Goal: Information Seeking & Learning: Learn about a topic

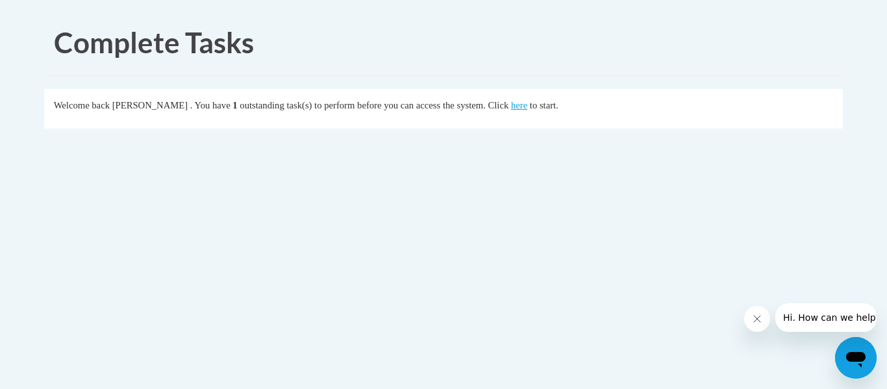
click at [528, 103] on link "here" at bounding box center [519, 105] width 16 height 10
click at [528, 105] on link "here" at bounding box center [519, 105] width 16 height 10
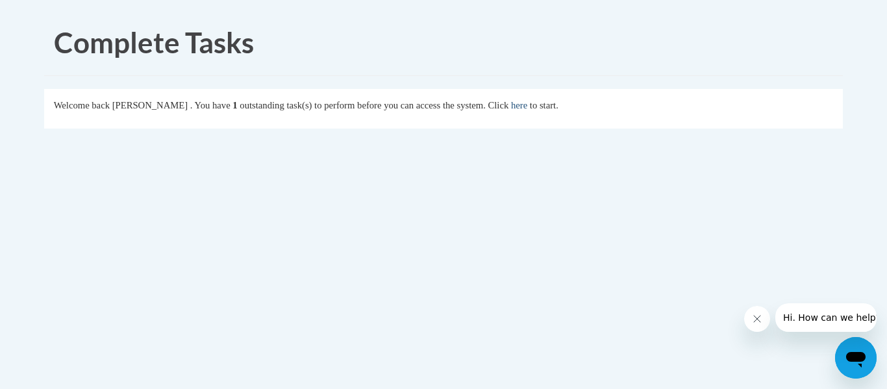
click at [528, 105] on link "here" at bounding box center [519, 105] width 16 height 10
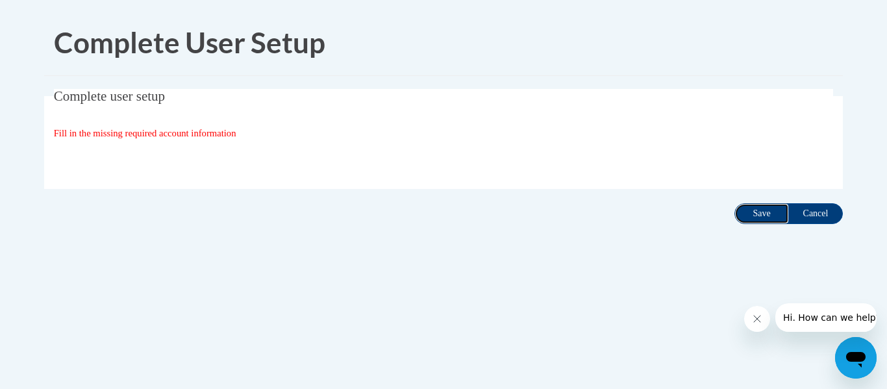
click at [743, 212] on input "Save" at bounding box center [762, 213] width 55 height 21
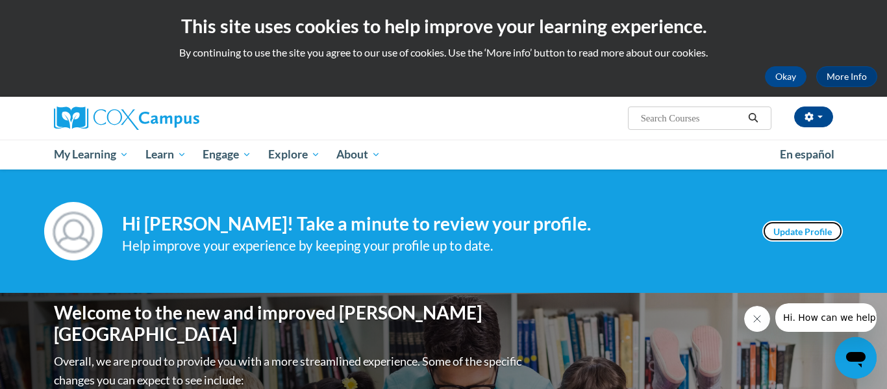
click at [799, 235] on link "Update Profile" at bounding box center [803, 231] width 81 height 21
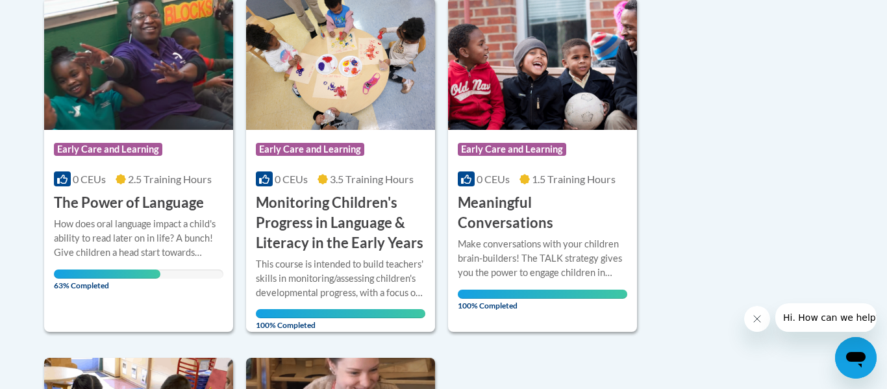
scroll to position [337, 0]
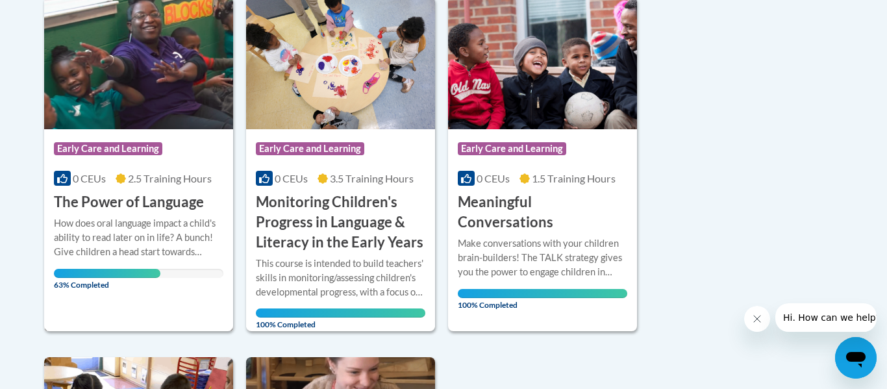
click at [139, 170] on div "Course Category: Early Care and Learning 0 CEUs 2.5 Training Hours COURSE The P…" at bounding box center [138, 170] width 189 height 83
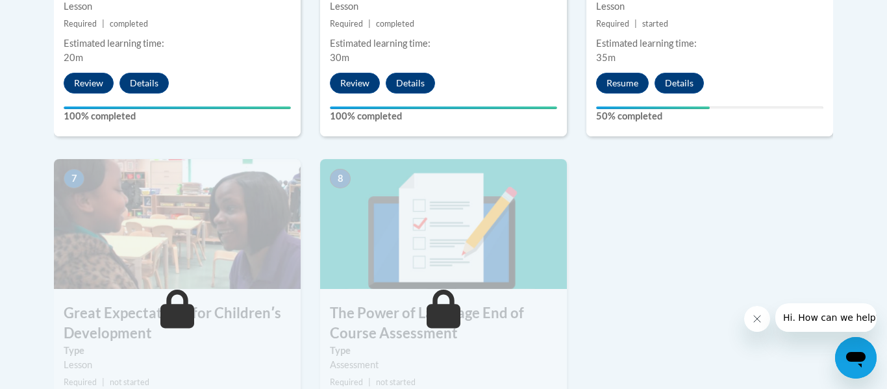
scroll to position [955, 0]
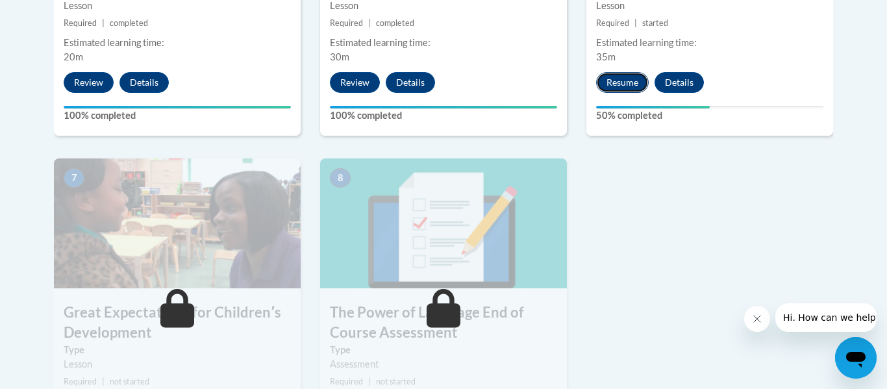
click at [631, 79] on button "Resume" at bounding box center [622, 82] width 53 height 21
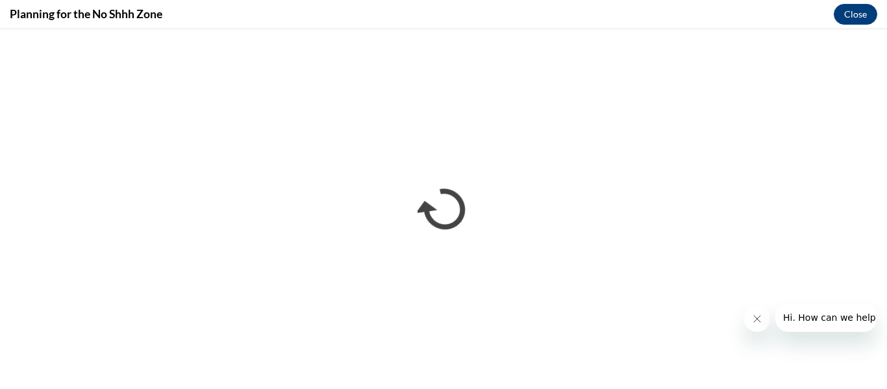
scroll to position [0, 0]
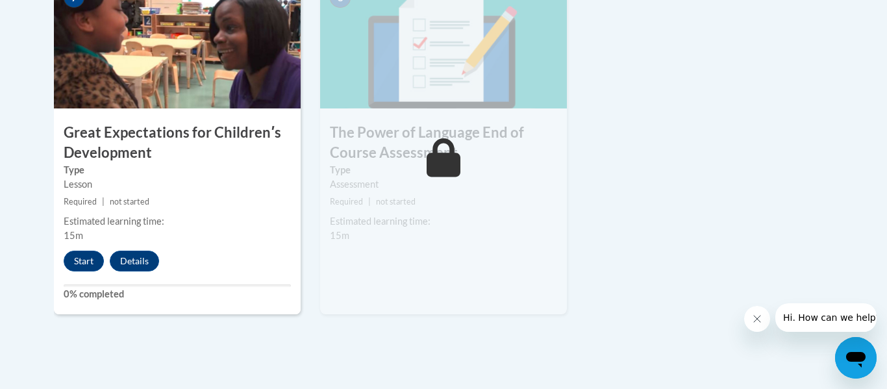
scroll to position [1157, 0]
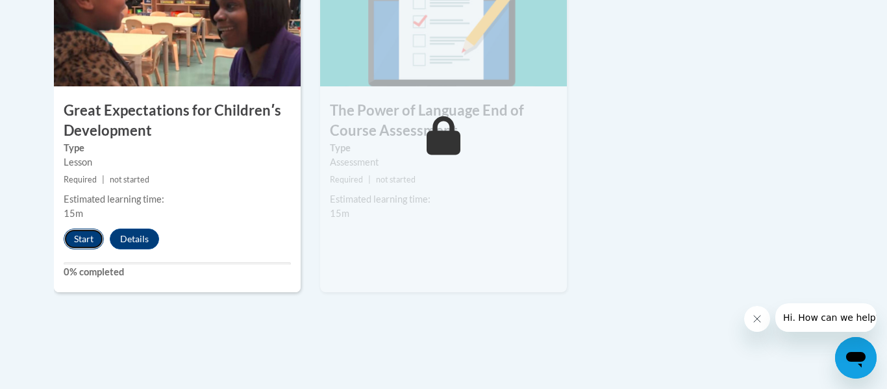
click at [89, 237] on button "Start" at bounding box center [84, 239] width 40 height 21
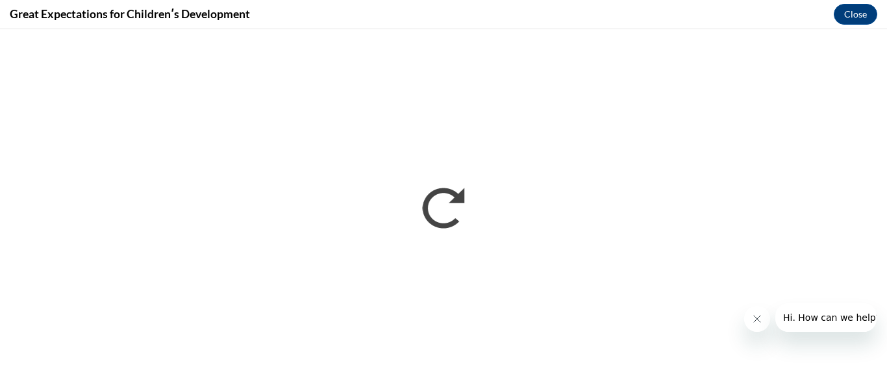
scroll to position [0, 0]
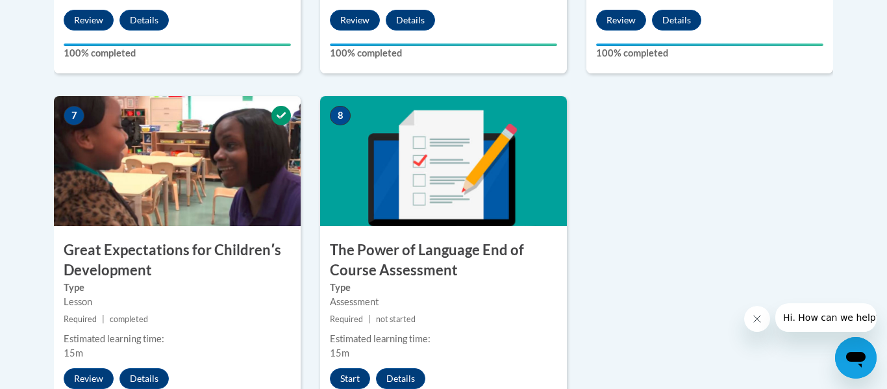
scroll to position [1074, 0]
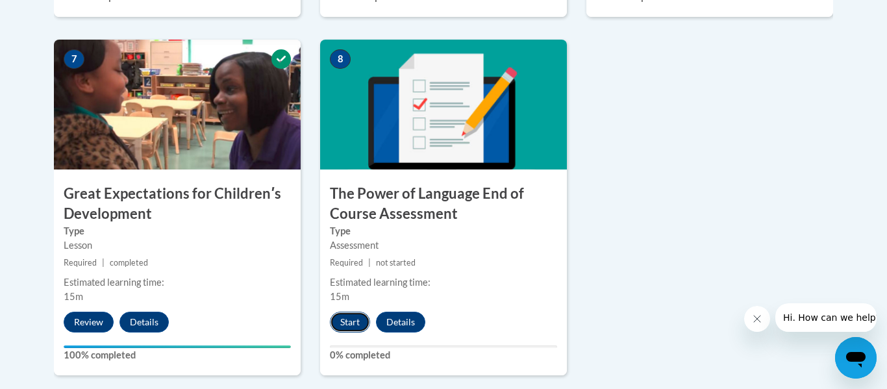
click at [343, 316] on button "Start" at bounding box center [350, 322] width 40 height 21
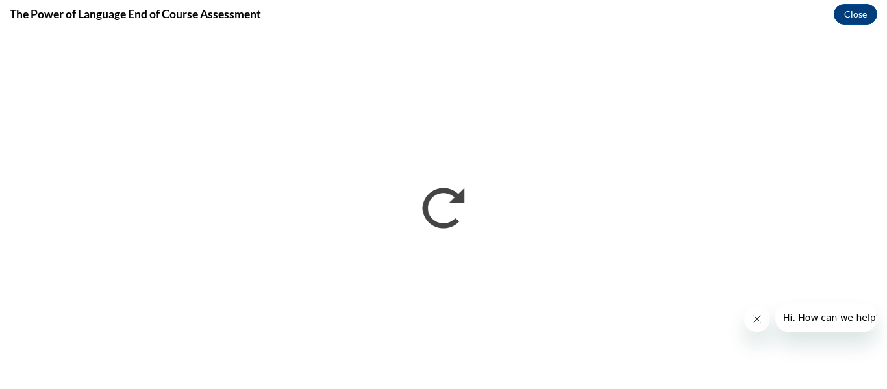
scroll to position [0, 0]
click at [752, 311] on button "Close message from company" at bounding box center [758, 319] width 26 height 26
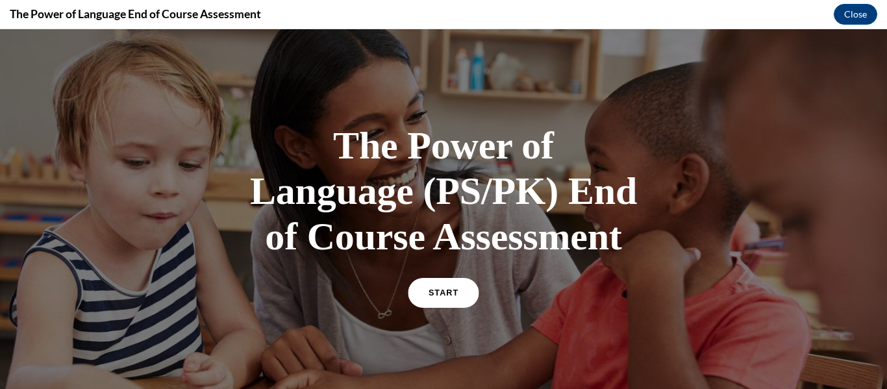
click at [442, 286] on link "START" at bounding box center [443, 293] width 71 height 30
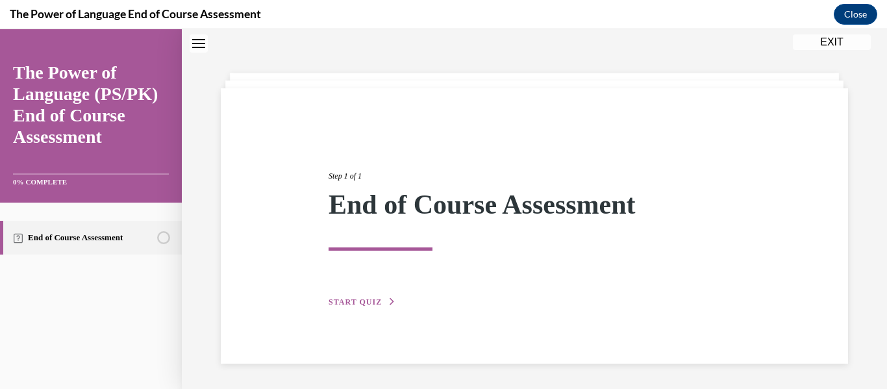
scroll to position [41, 0]
click at [351, 296] on button "START QUIZ" at bounding box center [363, 302] width 68 height 12
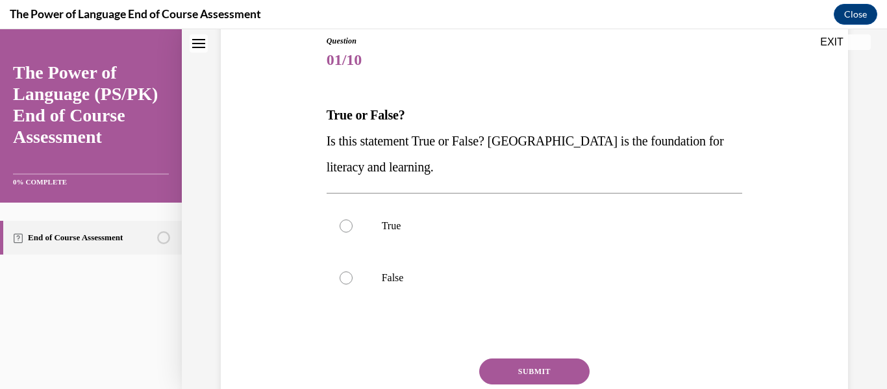
scroll to position [147, 0]
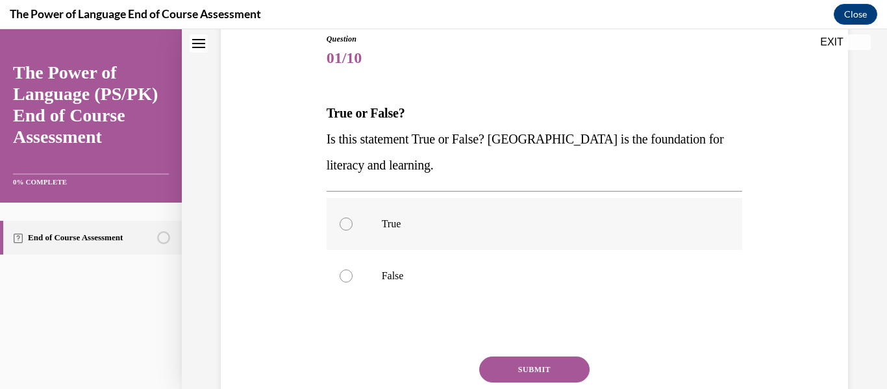
click at [388, 207] on label "True" at bounding box center [535, 224] width 416 height 52
click at [353, 218] on input "True" at bounding box center [346, 224] width 13 height 13
radio input "true"
click at [516, 384] on div "SUBMIT" at bounding box center [535, 389] width 416 height 65
click at [515, 376] on button "SUBMIT" at bounding box center [534, 370] width 110 height 26
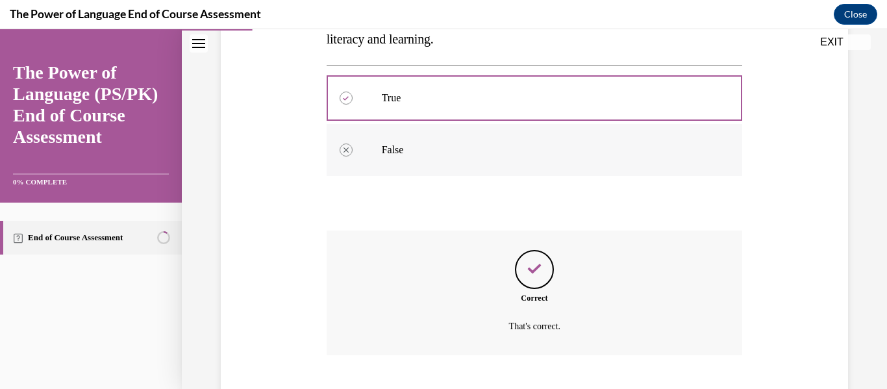
scroll to position [353, 0]
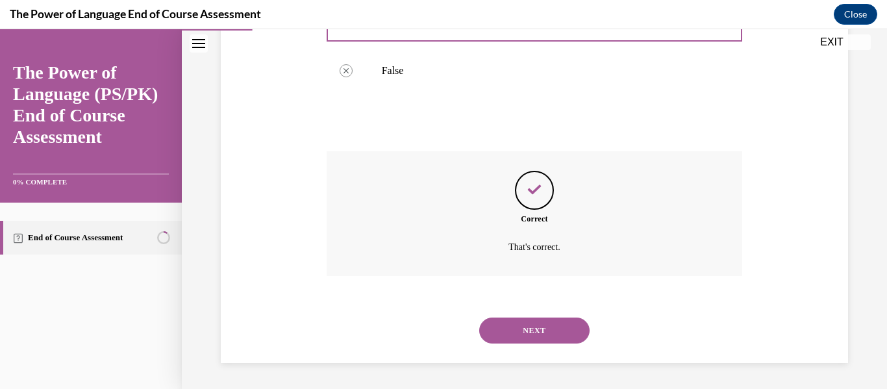
click at [500, 318] on button "NEXT" at bounding box center [534, 331] width 110 height 26
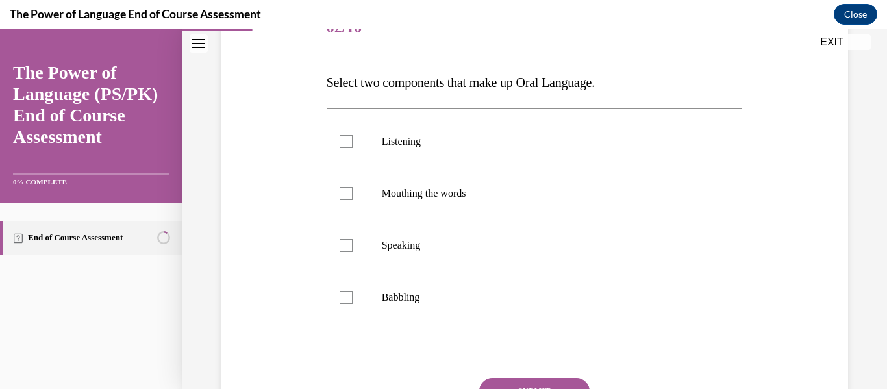
scroll to position [183, 0]
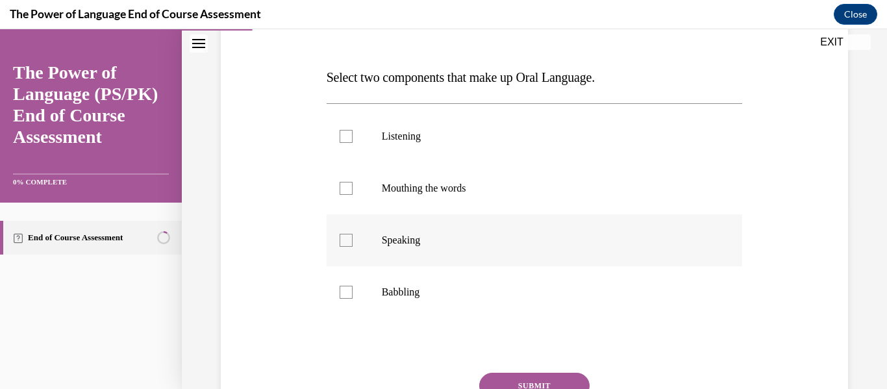
click at [453, 220] on label "Speaking" at bounding box center [535, 240] width 416 height 52
click at [353, 234] on input "Speaking" at bounding box center [346, 240] width 13 height 13
checkbox input "true"
click at [446, 307] on label "Babbling" at bounding box center [535, 292] width 416 height 52
click at [353, 299] on input "Babbling" at bounding box center [346, 292] width 13 height 13
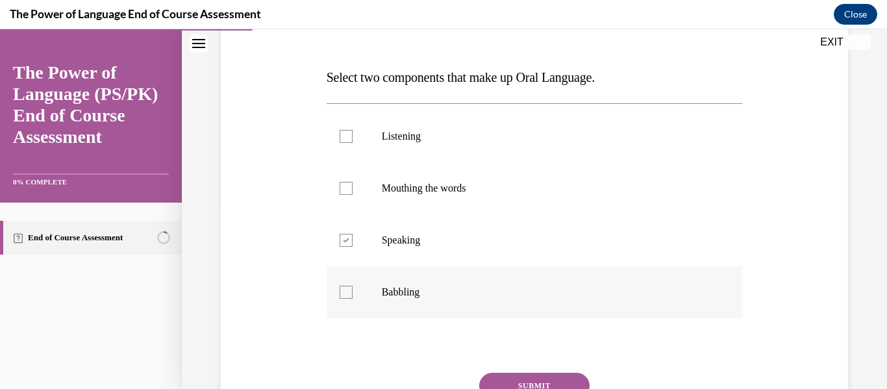
checkbox input "true"
click at [536, 385] on button "SUBMIT" at bounding box center [534, 386] width 110 height 26
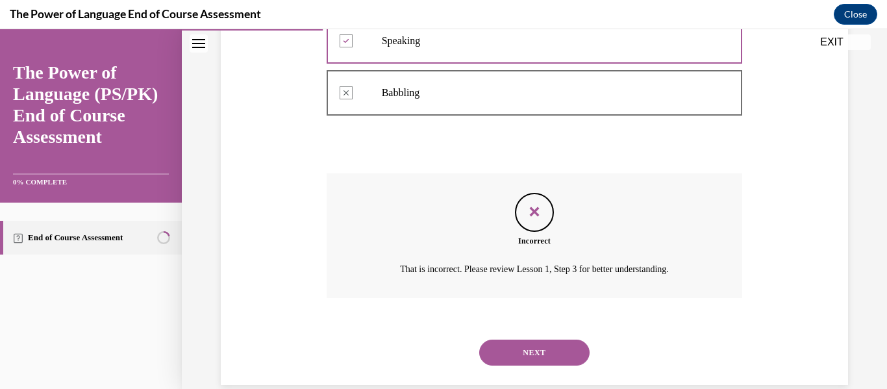
scroll to position [405, 0]
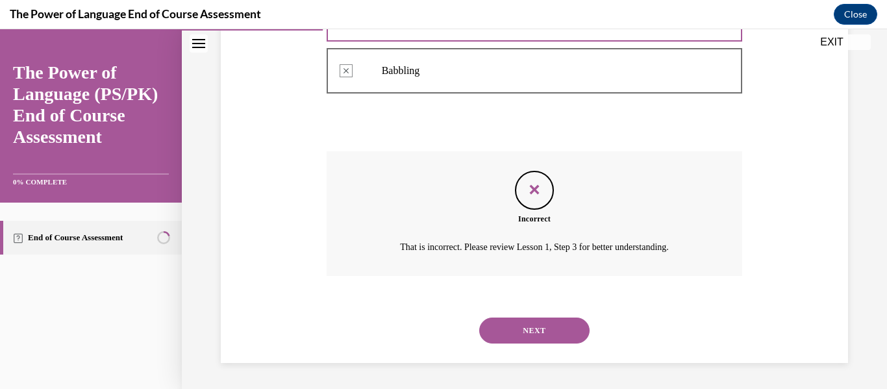
click at [528, 331] on button "NEXT" at bounding box center [534, 331] width 110 height 26
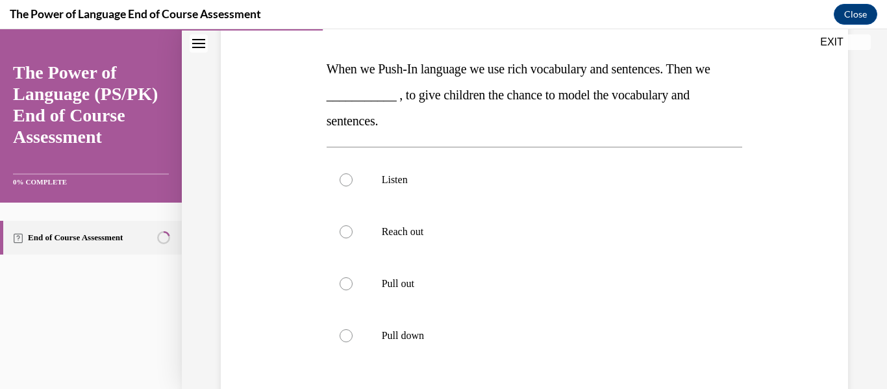
scroll to position [192, 0]
click at [497, 270] on label "Pull out" at bounding box center [535, 283] width 416 height 52
click at [353, 277] on input "Pull out" at bounding box center [346, 283] width 13 height 13
radio input "true"
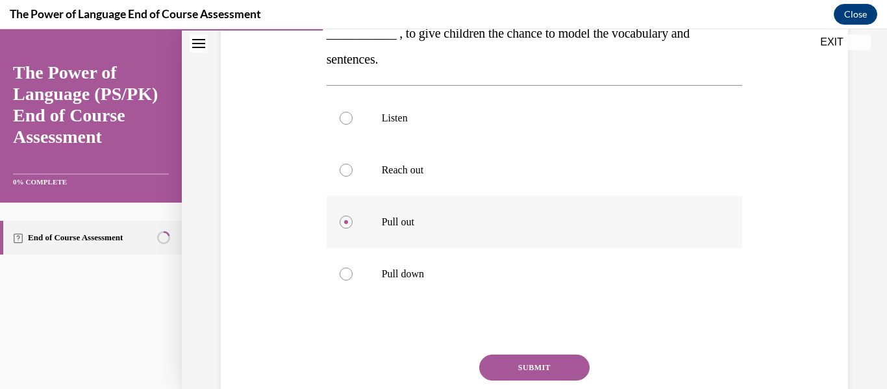
scroll to position [254, 0]
click at [505, 361] on button "SUBMIT" at bounding box center [534, 367] width 110 height 26
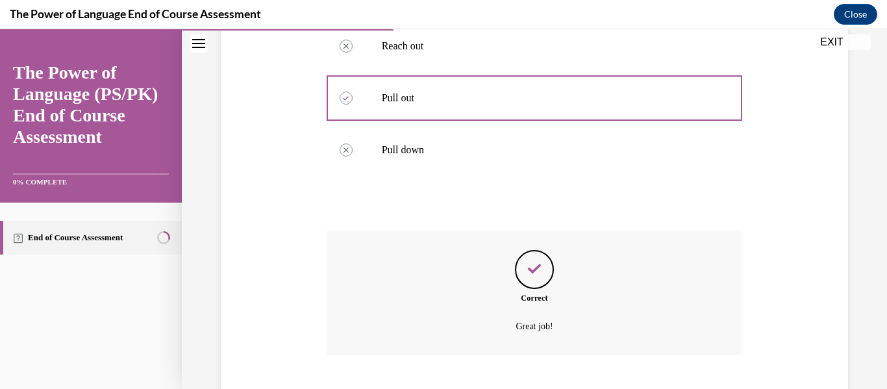
scroll to position [457, 0]
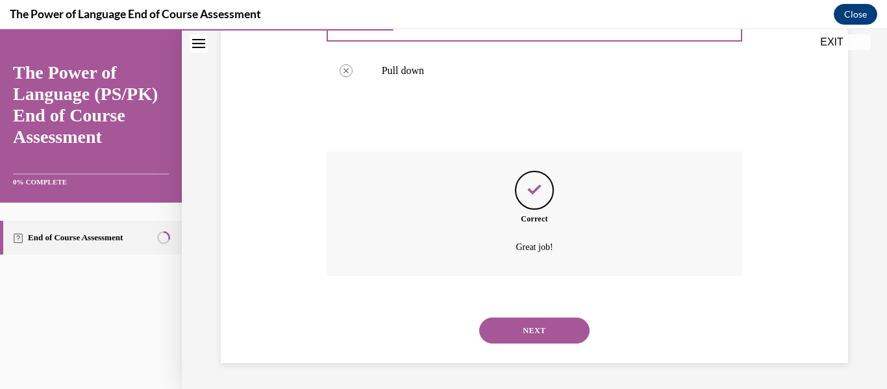
click at [507, 342] on button "NEXT" at bounding box center [534, 331] width 110 height 26
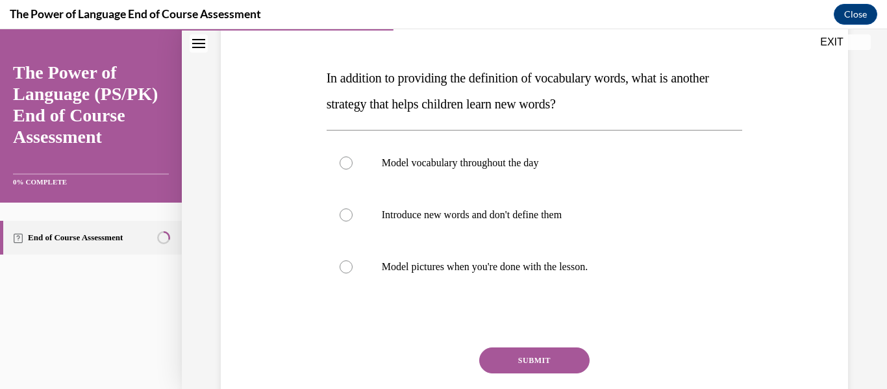
scroll to position [186, 0]
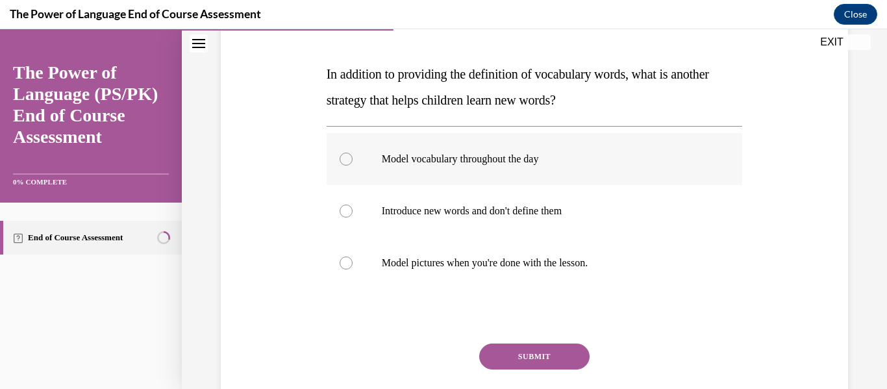
click at [521, 148] on label "Model vocabulary throughout the day" at bounding box center [535, 159] width 416 height 52
click at [353, 153] on input "Model vocabulary throughout the day" at bounding box center [346, 159] width 13 height 13
radio input "true"
click at [531, 357] on button "SUBMIT" at bounding box center [534, 357] width 110 height 26
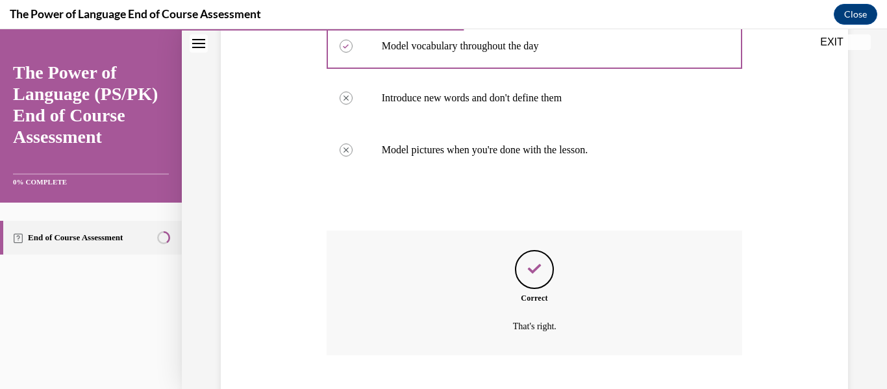
scroll to position [379, 0]
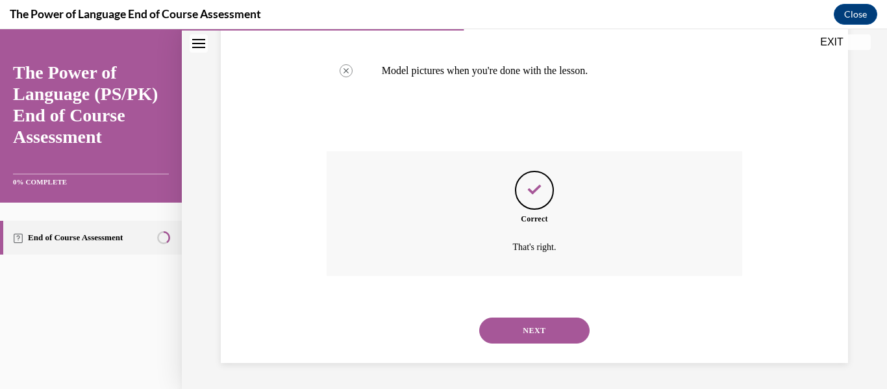
click at [522, 337] on button "NEXT" at bounding box center [534, 331] width 110 height 26
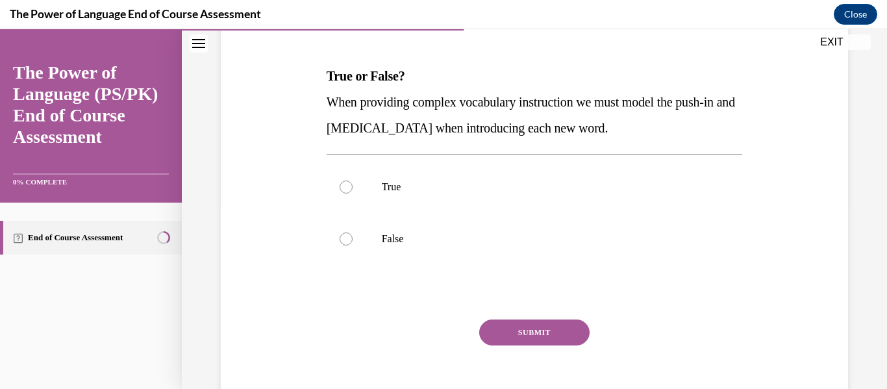
scroll to position [0, 0]
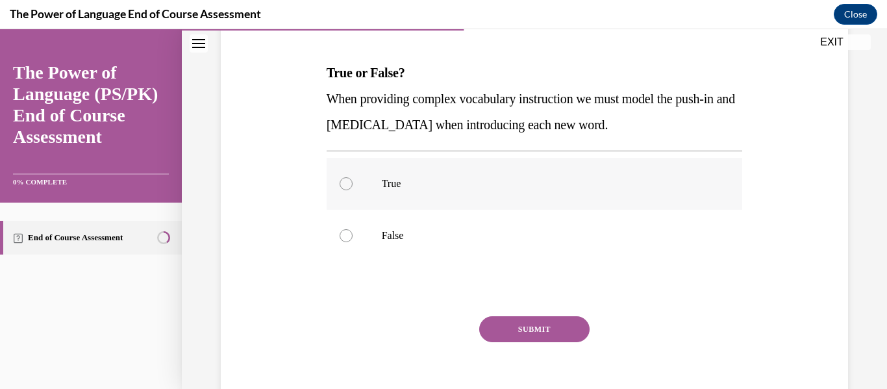
click at [420, 177] on p "True" at bounding box center [546, 183] width 329 height 13
click at [353, 177] on input "True" at bounding box center [346, 183] width 13 height 13
radio input "true"
click at [501, 323] on button "SUBMIT" at bounding box center [534, 329] width 110 height 26
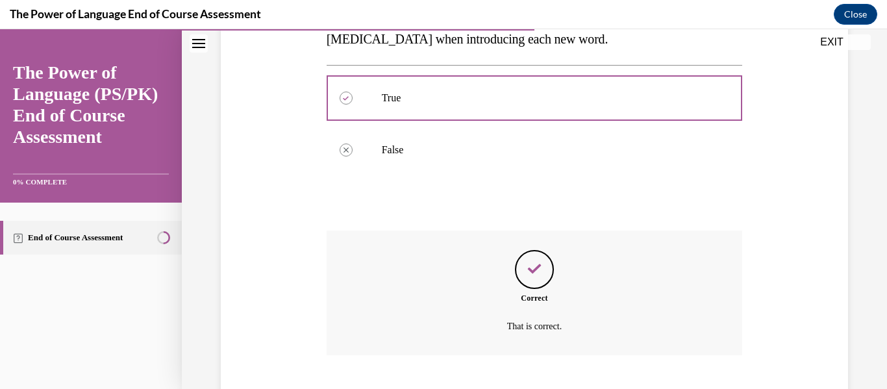
scroll to position [353, 0]
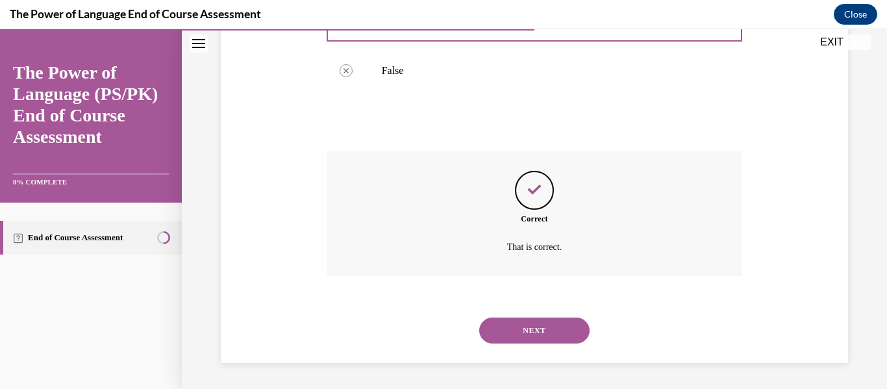
click at [506, 331] on button "NEXT" at bounding box center [534, 331] width 110 height 26
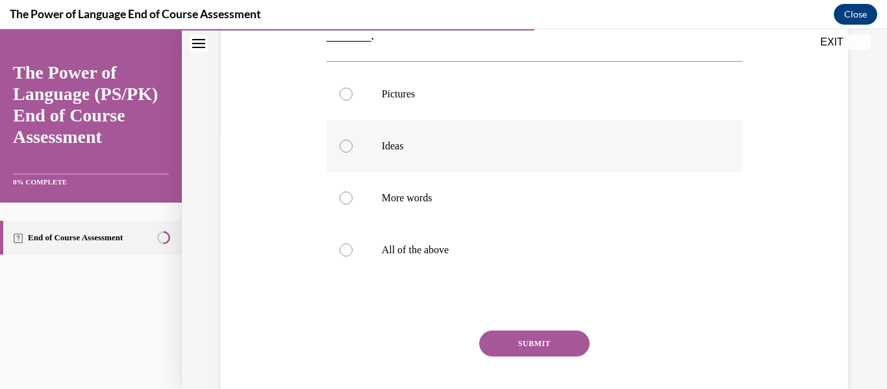
scroll to position [205, 0]
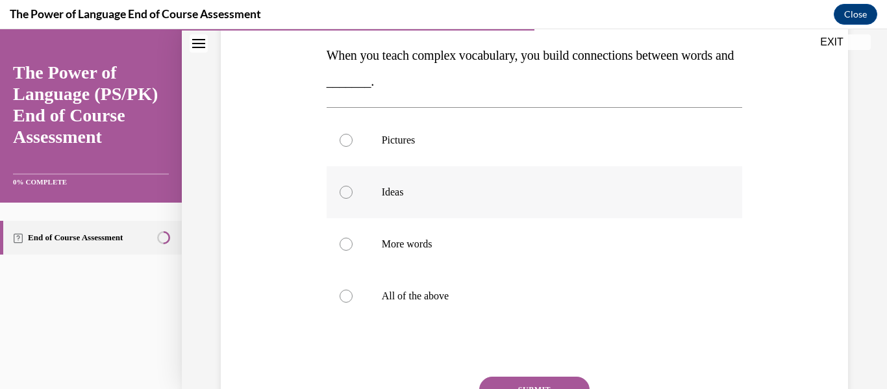
click at [442, 182] on label "Ideas" at bounding box center [535, 192] width 416 height 52
click at [353, 186] on input "Ideas" at bounding box center [346, 192] width 13 height 13
radio input "true"
click at [446, 292] on p "All of the above" at bounding box center [546, 296] width 329 height 13
click at [353, 292] on input "All of the above" at bounding box center [346, 296] width 13 height 13
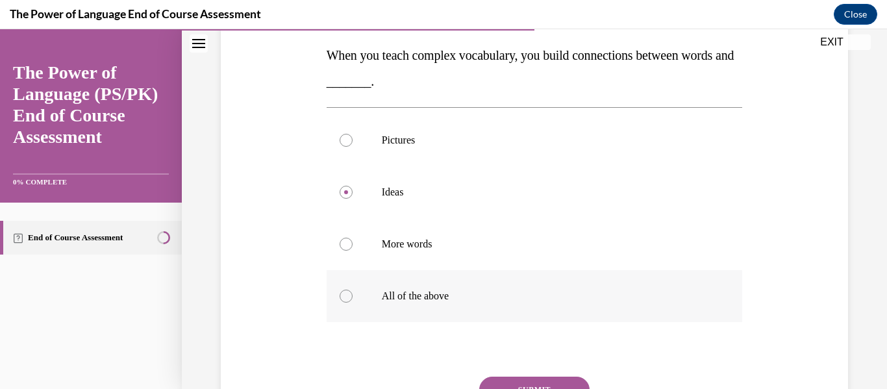
radio input "true"
click at [513, 377] on button "SUBMIT" at bounding box center [534, 390] width 110 height 26
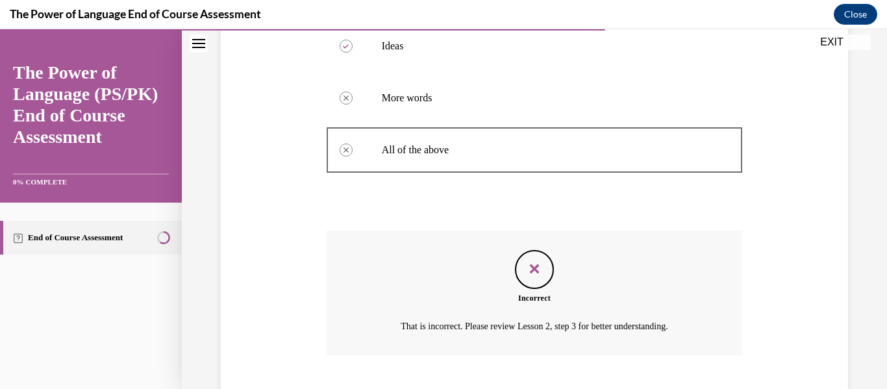
scroll to position [431, 0]
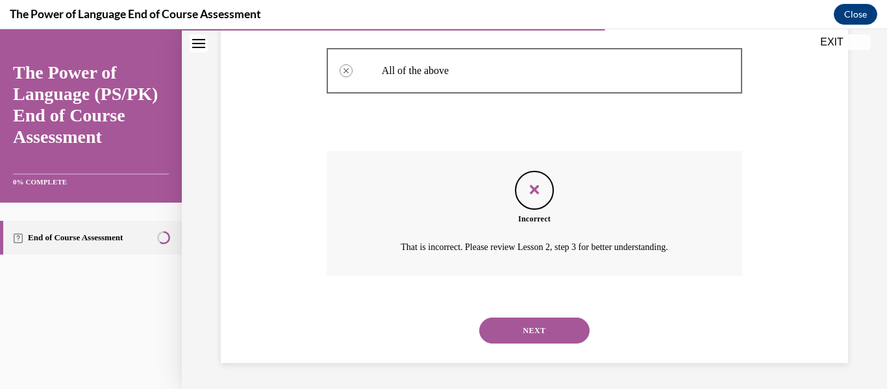
click at [528, 324] on button "NEXT" at bounding box center [534, 331] width 110 height 26
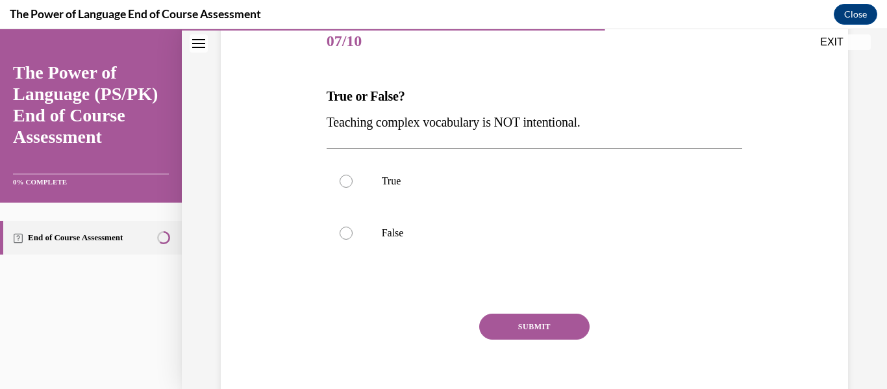
scroll to position [166, 0]
click at [511, 259] on div "True False" at bounding box center [535, 206] width 416 height 118
click at [503, 249] on label "False" at bounding box center [535, 232] width 416 height 52
click at [353, 238] on input "False" at bounding box center [346, 231] width 13 height 13
radio input "true"
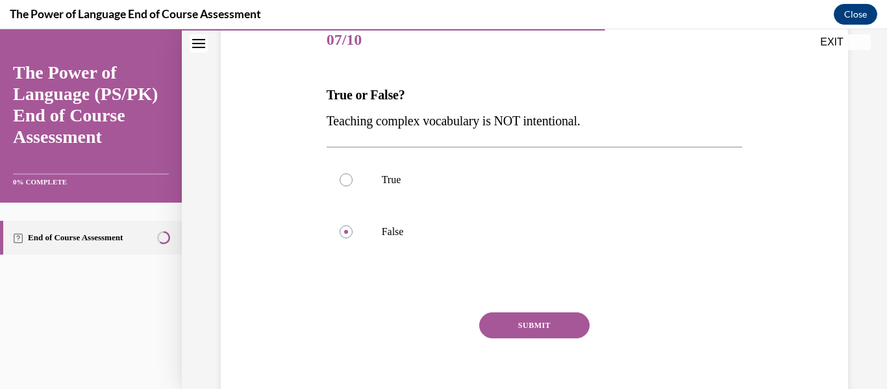
click at [526, 324] on button "SUBMIT" at bounding box center [534, 326] width 110 height 26
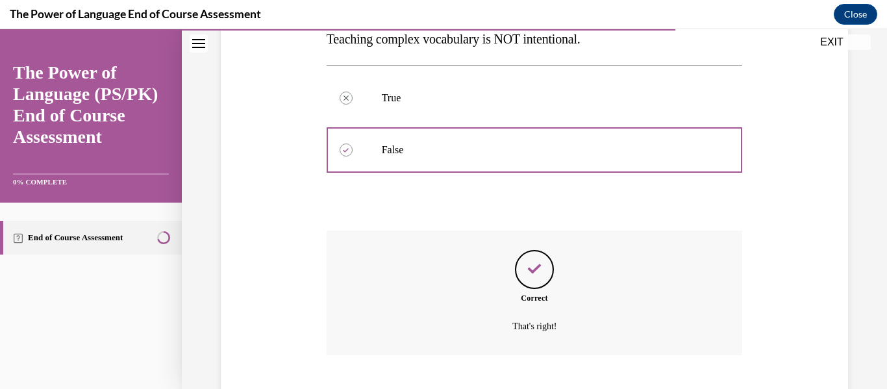
scroll to position [327, 0]
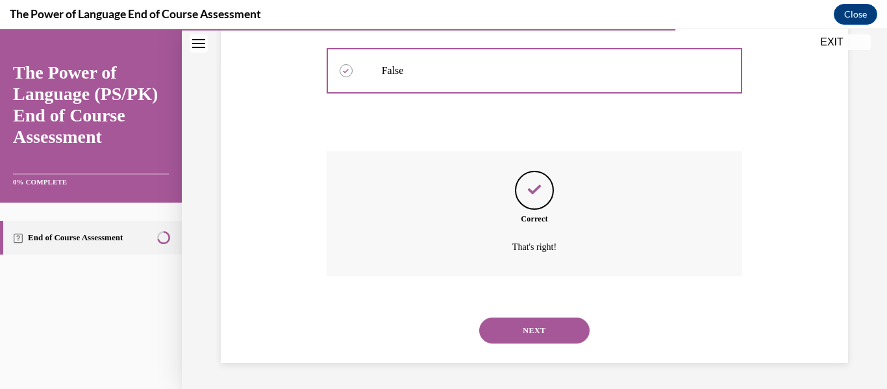
click at [529, 329] on button "NEXT" at bounding box center [534, 331] width 110 height 26
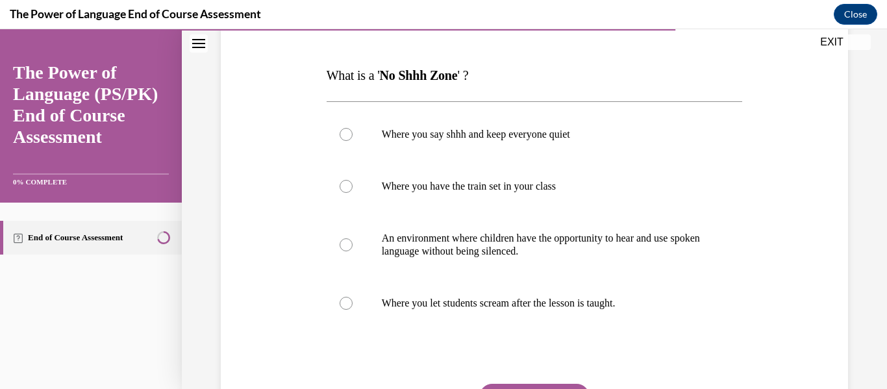
scroll to position [186, 0]
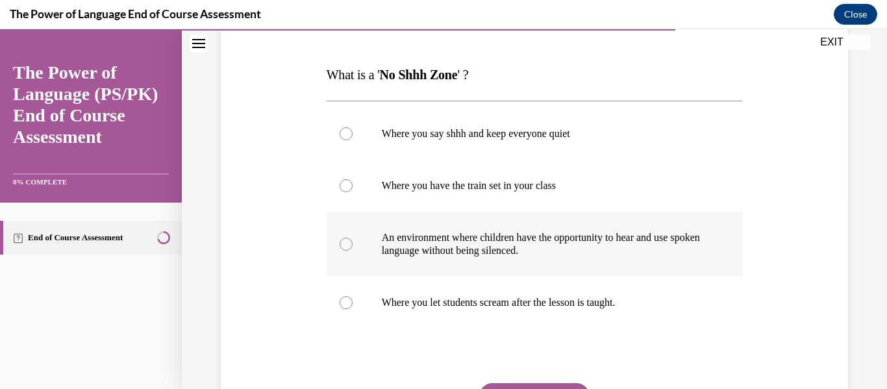
click at [474, 231] on p "An environment where children have the opportunity to hear and use spoken langu…" at bounding box center [546, 244] width 329 height 26
click at [353, 238] on input "An environment where children have the opportunity to hear and use spoken langu…" at bounding box center [346, 244] width 13 height 13
radio input "true"
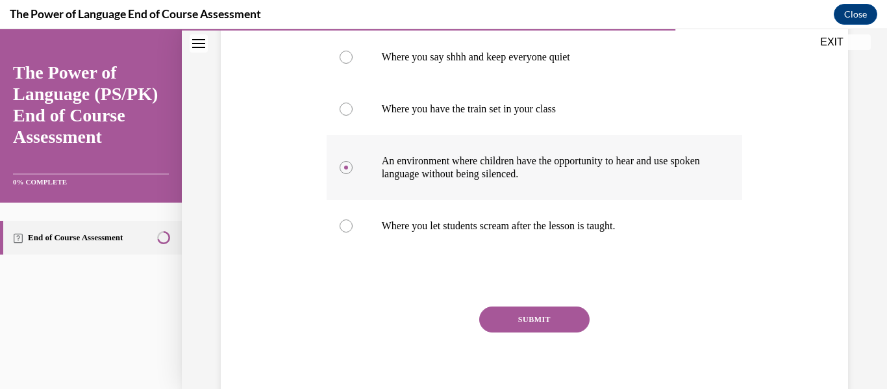
scroll to position [270, 0]
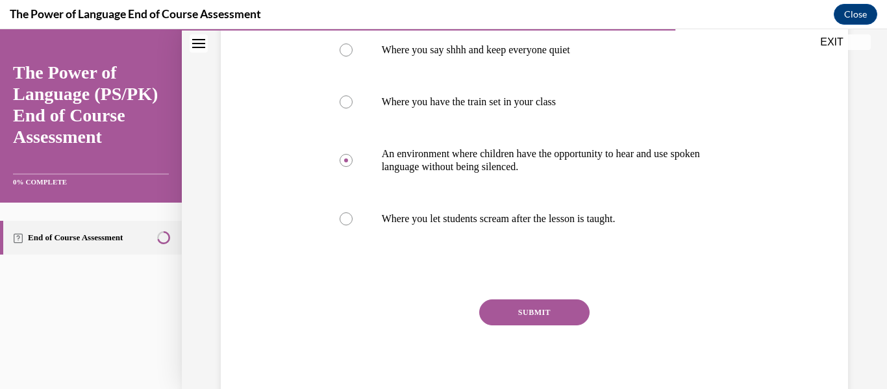
click at [533, 311] on button "SUBMIT" at bounding box center [534, 313] width 110 height 26
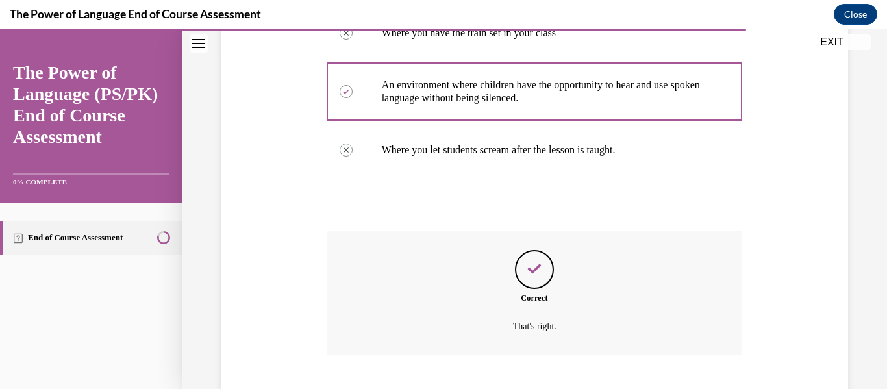
scroll to position [418, 0]
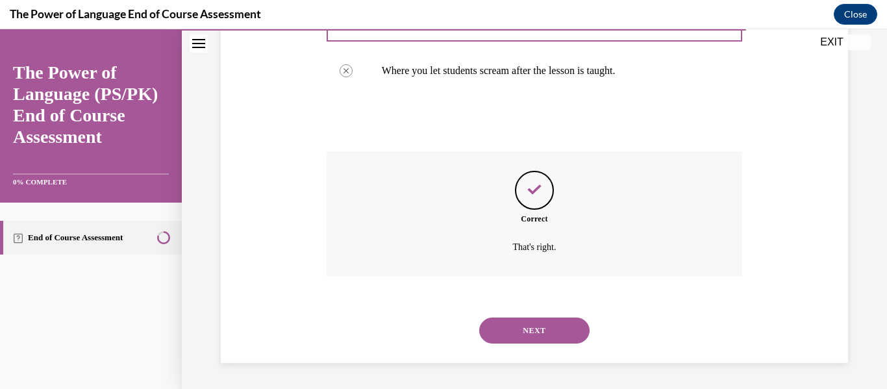
click at [539, 328] on button "NEXT" at bounding box center [534, 331] width 110 height 26
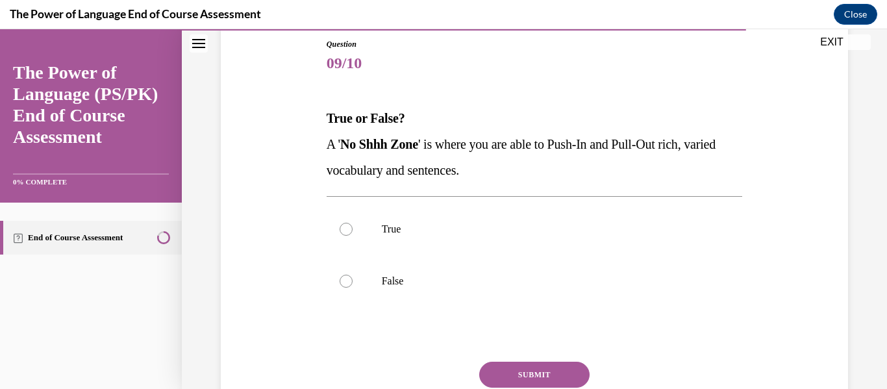
scroll to position [160, 0]
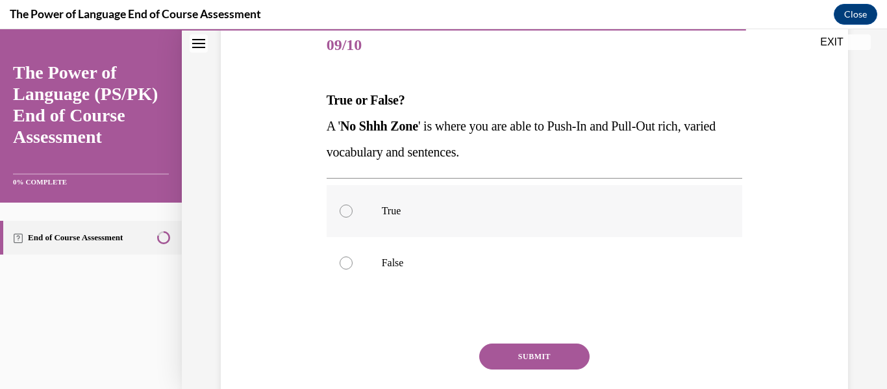
click at [445, 202] on label "True" at bounding box center [535, 211] width 416 height 52
click at [353, 205] on input "True" at bounding box center [346, 211] width 13 height 13
radio input "true"
click at [504, 360] on button "SUBMIT" at bounding box center [534, 357] width 110 height 26
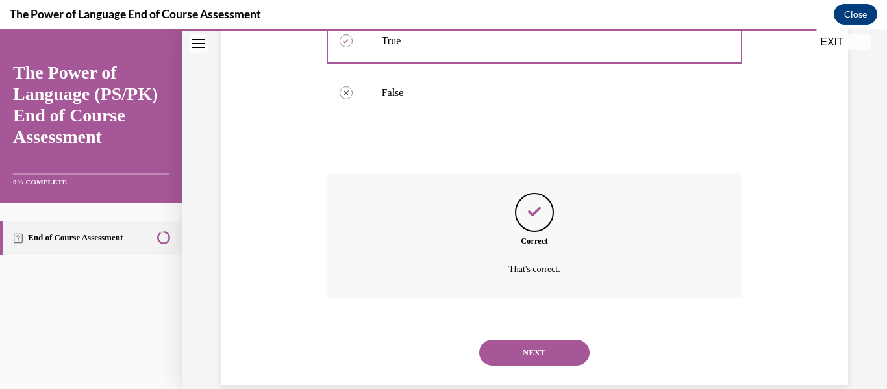
scroll to position [353, 0]
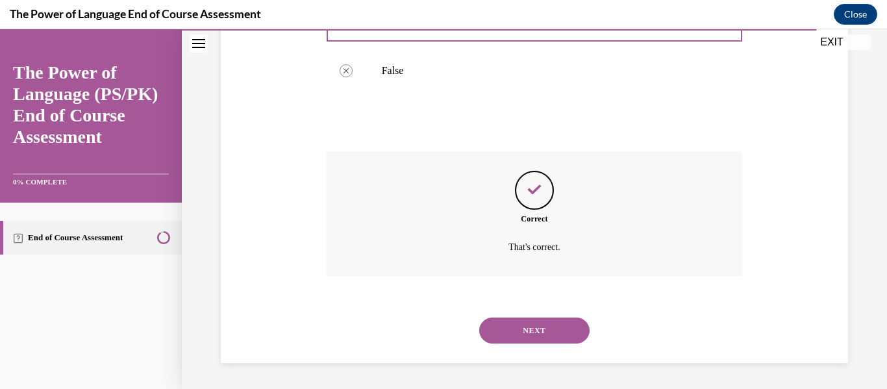
click at [502, 342] on button "NEXT" at bounding box center [534, 331] width 110 height 26
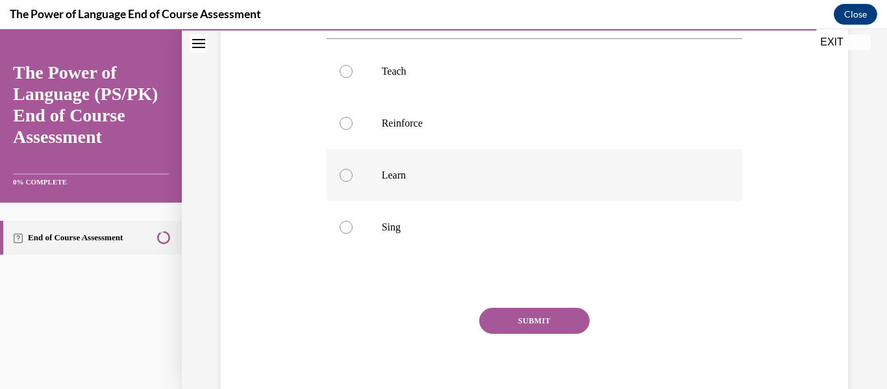
scroll to position [225, 0]
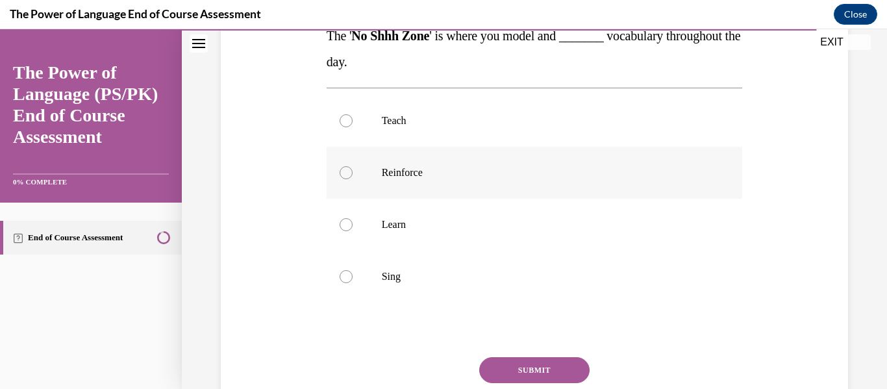
click at [448, 186] on label "Reinforce" at bounding box center [535, 173] width 416 height 52
click at [353, 179] on input "Reinforce" at bounding box center [346, 172] width 13 height 13
radio input "true"
click at [503, 368] on button "SUBMIT" at bounding box center [534, 370] width 110 height 26
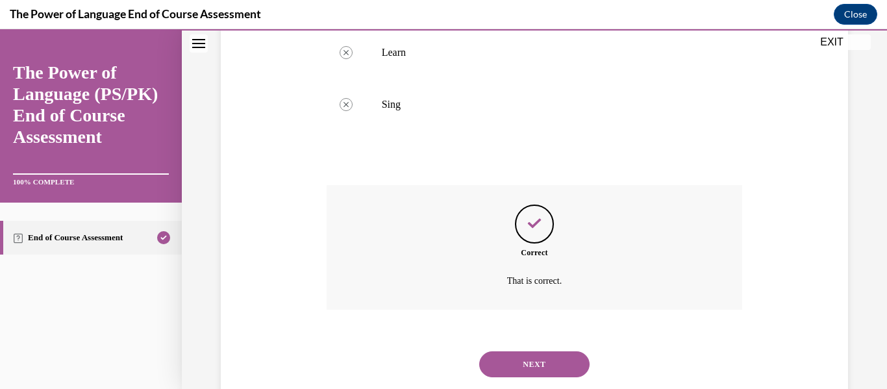
scroll to position [431, 0]
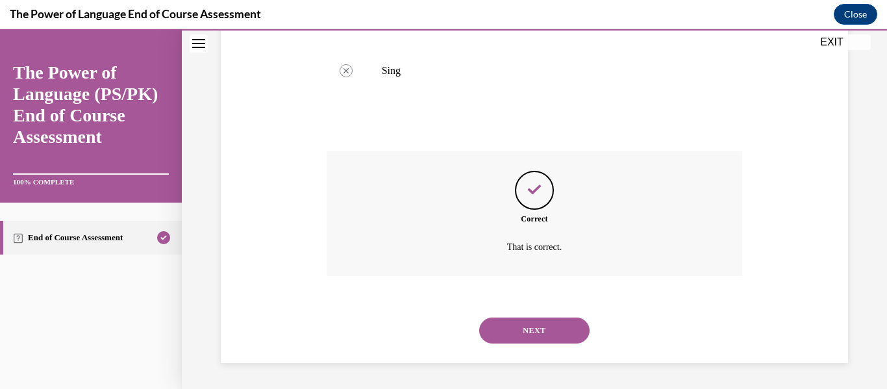
click at [521, 346] on div "NEXT" at bounding box center [535, 331] width 416 height 52
click at [509, 335] on button "NEXT" at bounding box center [534, 331] width 110 height 26
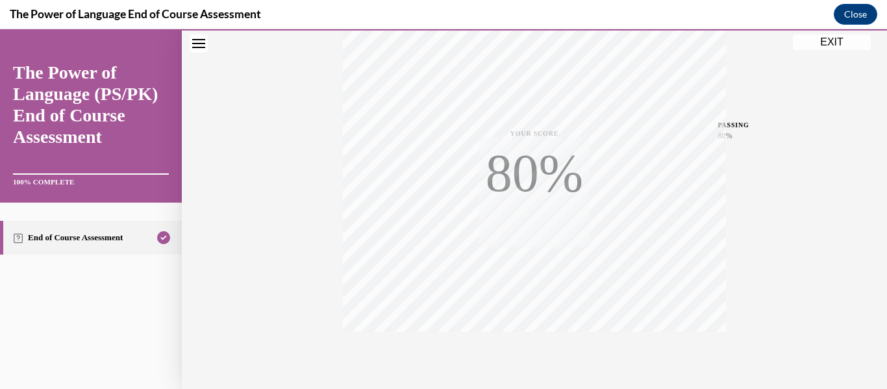
scroll to position [306, 0]
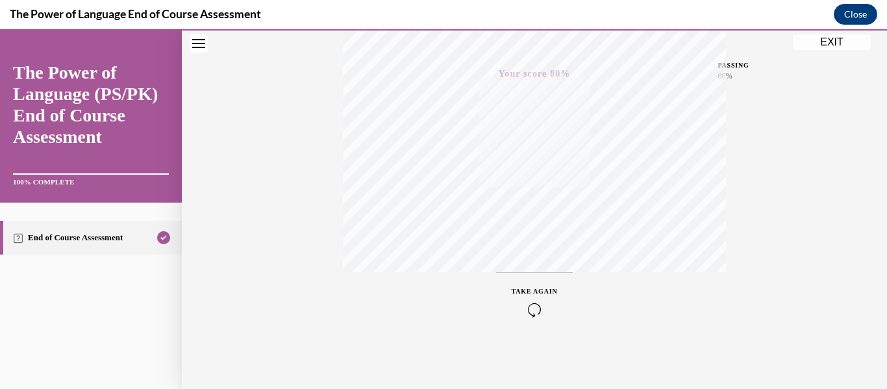
click at [832, 43] on button "EXIT" at bounding box center [832, 42] width 78 height 16
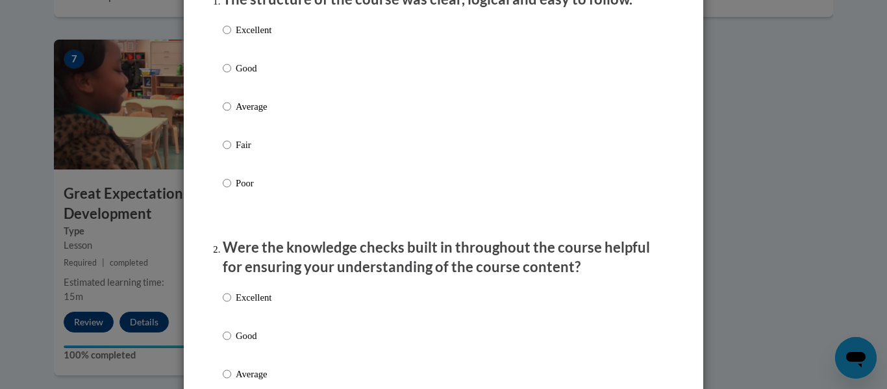
scroll to position [196, 0]
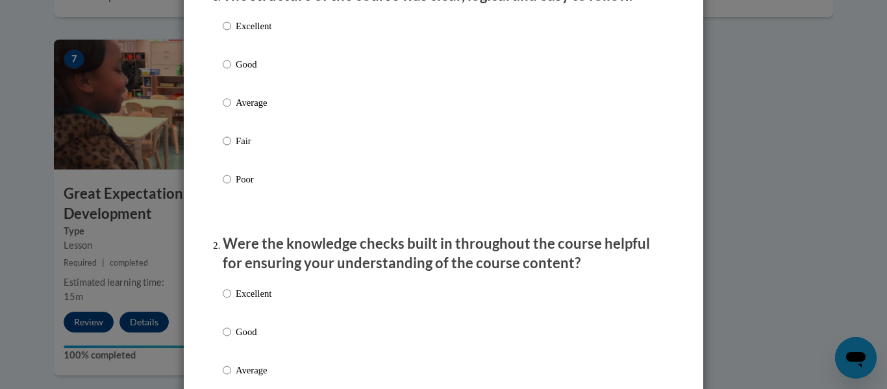
click at [248, 33] on p "Excellent" at bounding box center [254, 26] width 36 height 14
click at [231, 33] on input "Excellent" at bounding box center [227, 26] width 8 height 14
radio input "true"
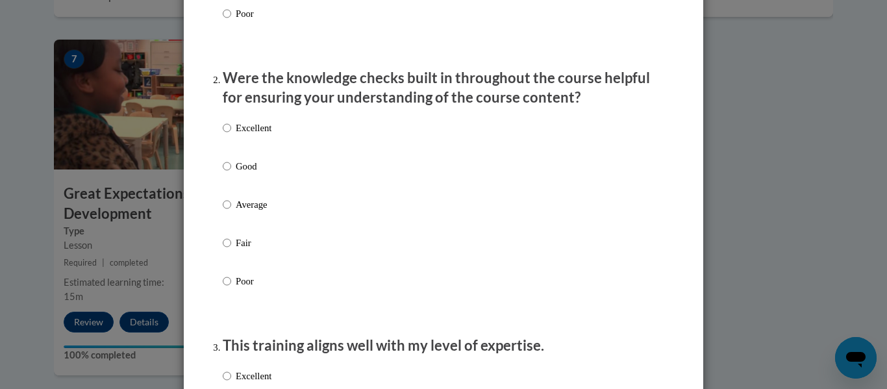
scroll to position [362, 0]
click at [262, 134] on p "Excellent" at bounding box center [254, 127] width 36 height 14
click at [231, 134] on input "Excellent" at bounding box center [227, 127] width 8 height 14
radio input "true"
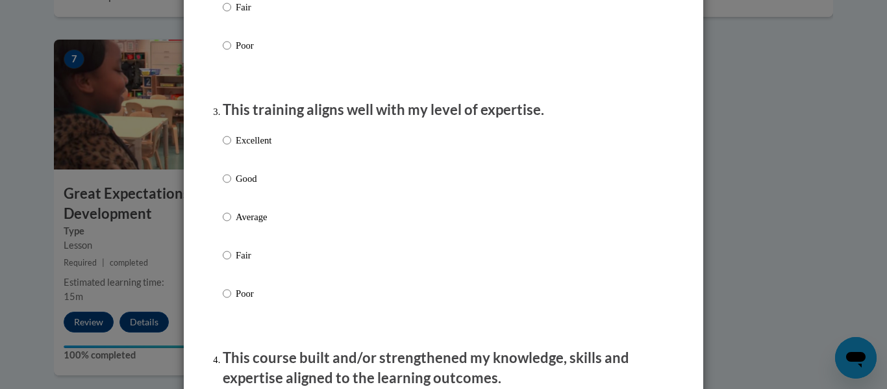
scroll to position [600, 0]
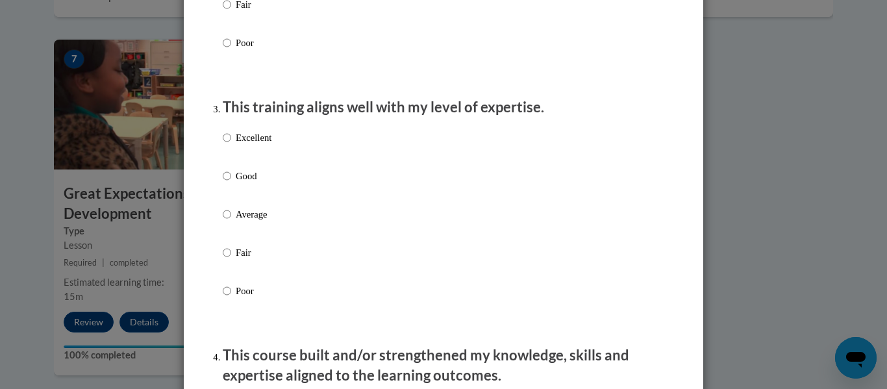
click at [264, 145] on p "Excellent" at bounding box center [254, 138] width 36 height 14
click at [231, 145] on input "Excellent" at bounding box center [227, 138] width 8 height 14
radio input "true"
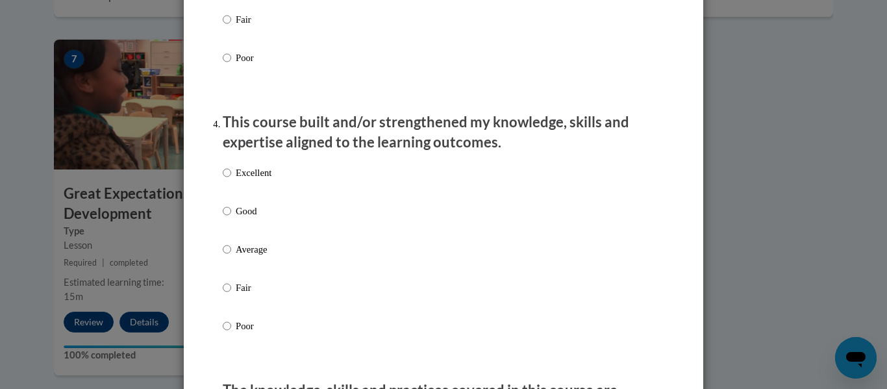
scroll to position [839, 0]
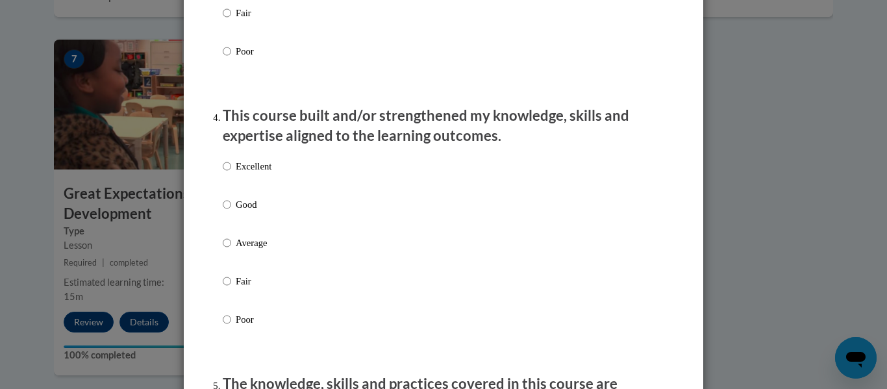
click at [264, 173] on p "Excellent" at bounding box center [254, 166] width 36 height 14
click at [231, 173] on input "Excellent" at bounding box center [227, 166] width 8 height 14
radio input "true"
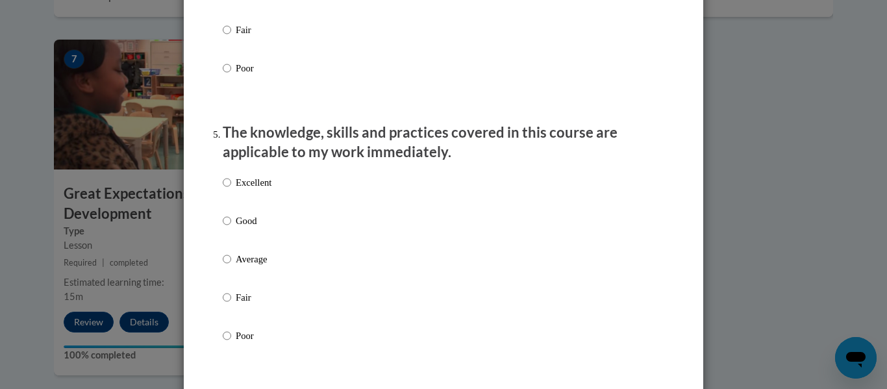
click at [266, 188] on p "Excellent" at bounding box center [254, 182] width 36 height 14
click at [231, 188] on input "Excellent" at bounding box center [227, 182] width 8 height 14
radio input "true"
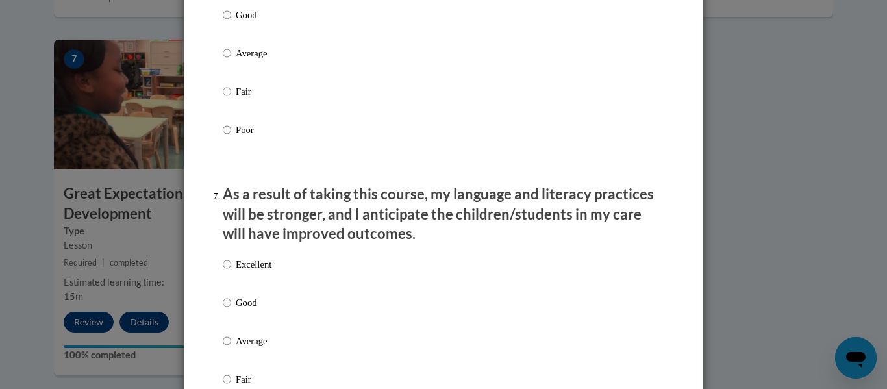
scroll to position [1523, 0]
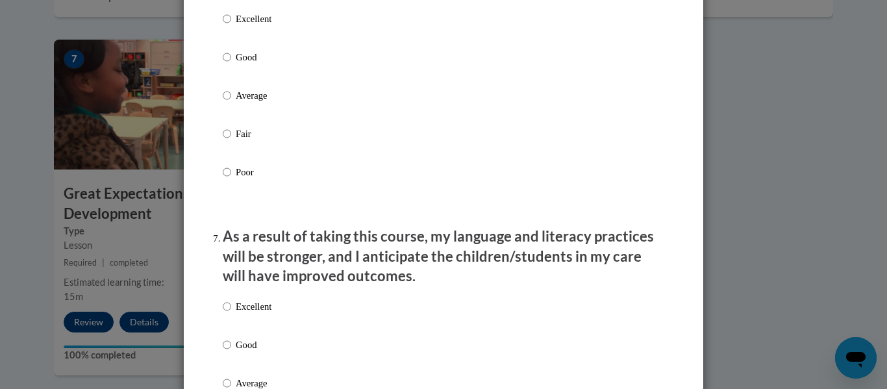
click at [264, 26] on p "Excellent" at bounding box center [254, 19] width 36 height 14
click at [231, 26] on input "Excellent" at bounding box center [227, 19] width 8 height 14
radio input "true"
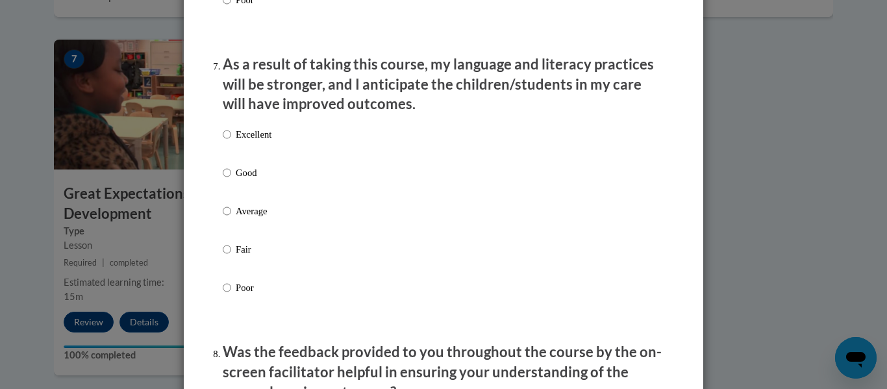
scroll to position [1703, 0]
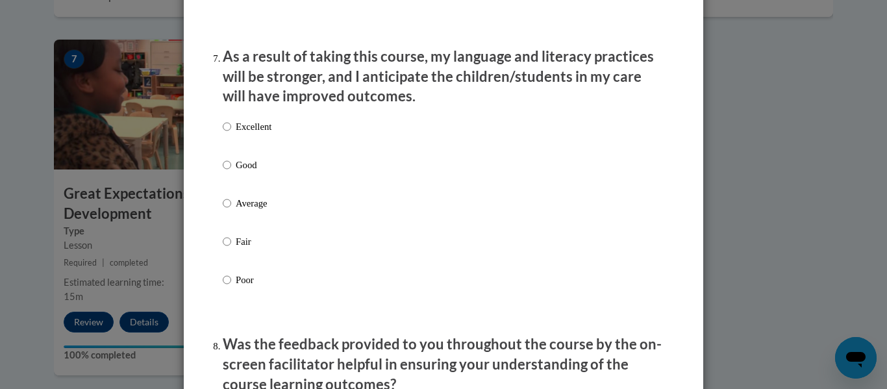
click at [265, 134] on p "Excellent" at bounding box center [254, 127] width 36 height 14
click at [231, 134] on input "Excellent" at bounding box center [227, 127] width 8 height 14
radio input "true"
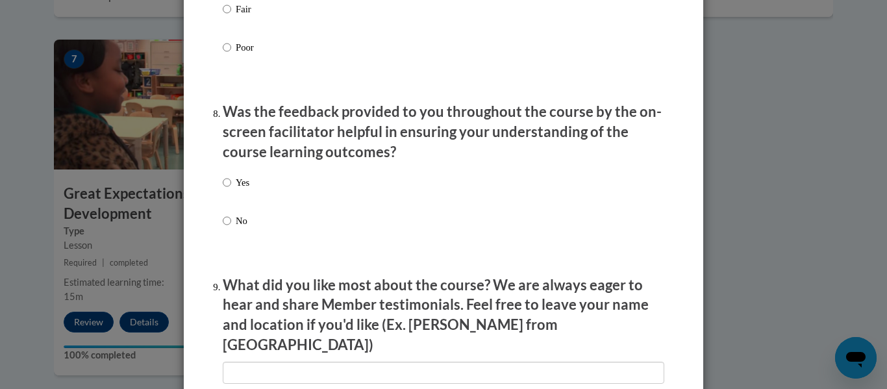
scroll to position [2002, 0]
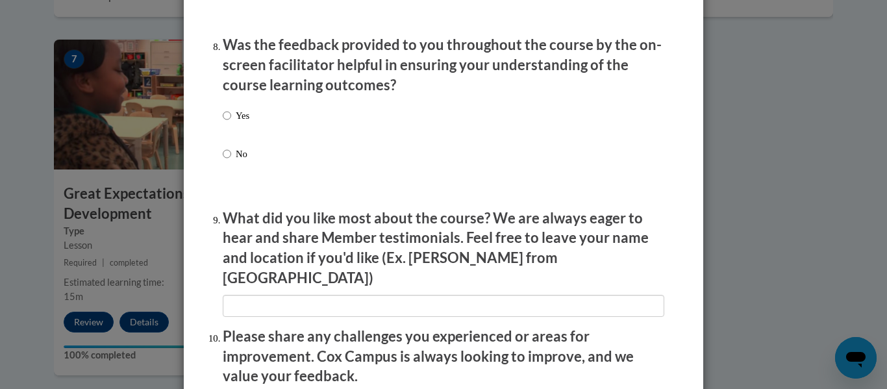
click at [251, 123] on div "Yes No" at bounding box center [444, 150] width 442 height 97
click at [236, 123] on p "Yes" at bounding box center [243, 115] width 14 height 14
click at [231, 123] on input "Yes" at bounding box center [227, 115] width 8 height 14
radio input "true"
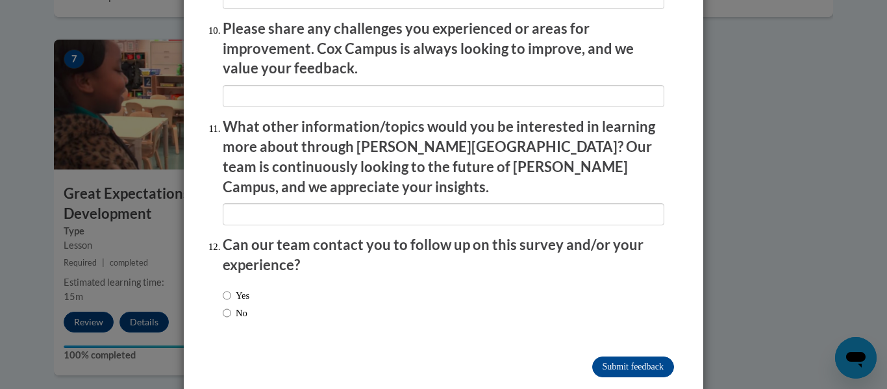
scroll to position [2309, 0]
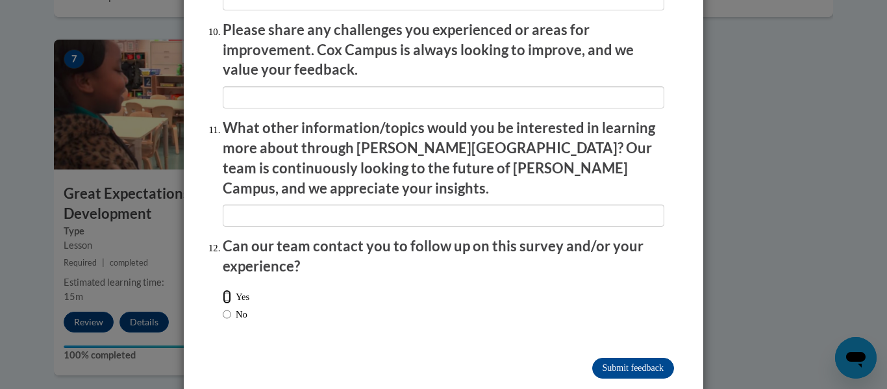
click at [225, 290] on input "Yes" at bounding box center [227, 297] width 8 height 14
radio input "true"
click at [240, 307] on label "No" at bounding box center [235, 314] width 25 height 14
click at [231, 307] on input "No" at bounding box center [227, 314] width 8 height 14
radio input "true"
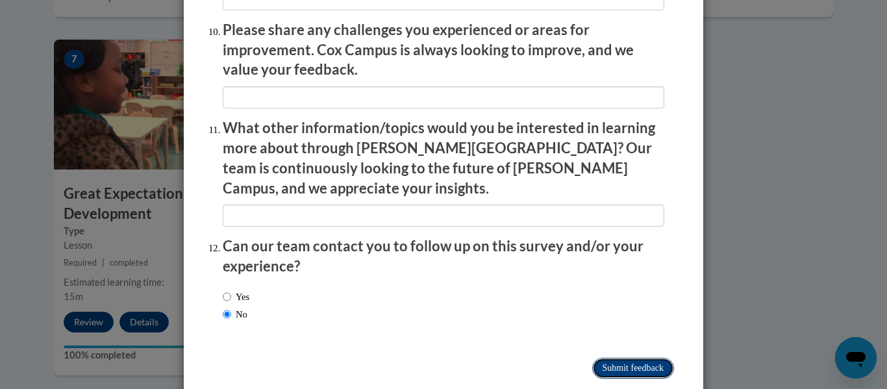
click at [619, 358] on input "Submit feedback" at bounding box center [634, 368] width 82 height 21
